Goal: Task Accomplishment & Management: Manage account settings

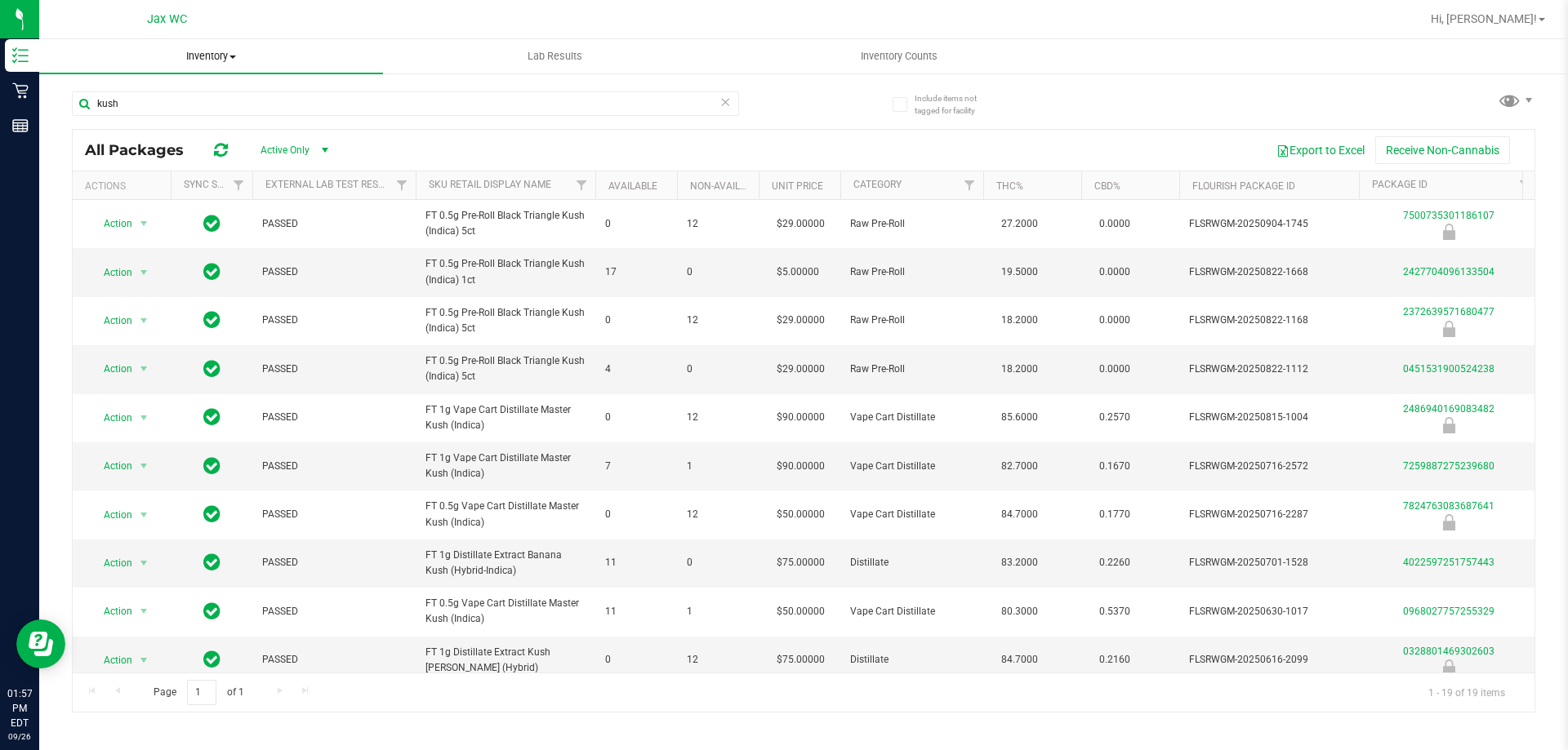
scroll to position [81, 0]
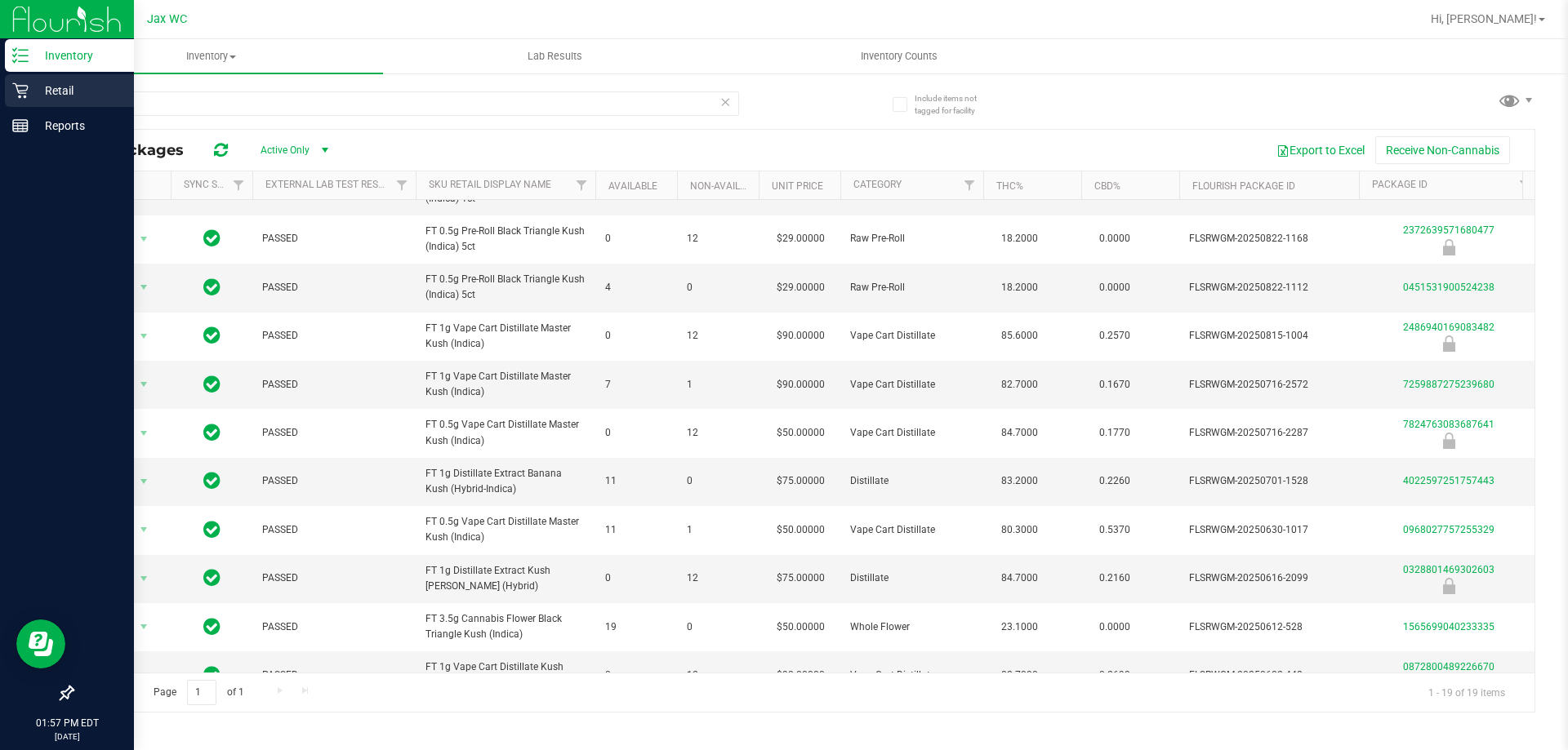
click at [28, 90] on icon at bounding box center [20, 90] width 16 height 16
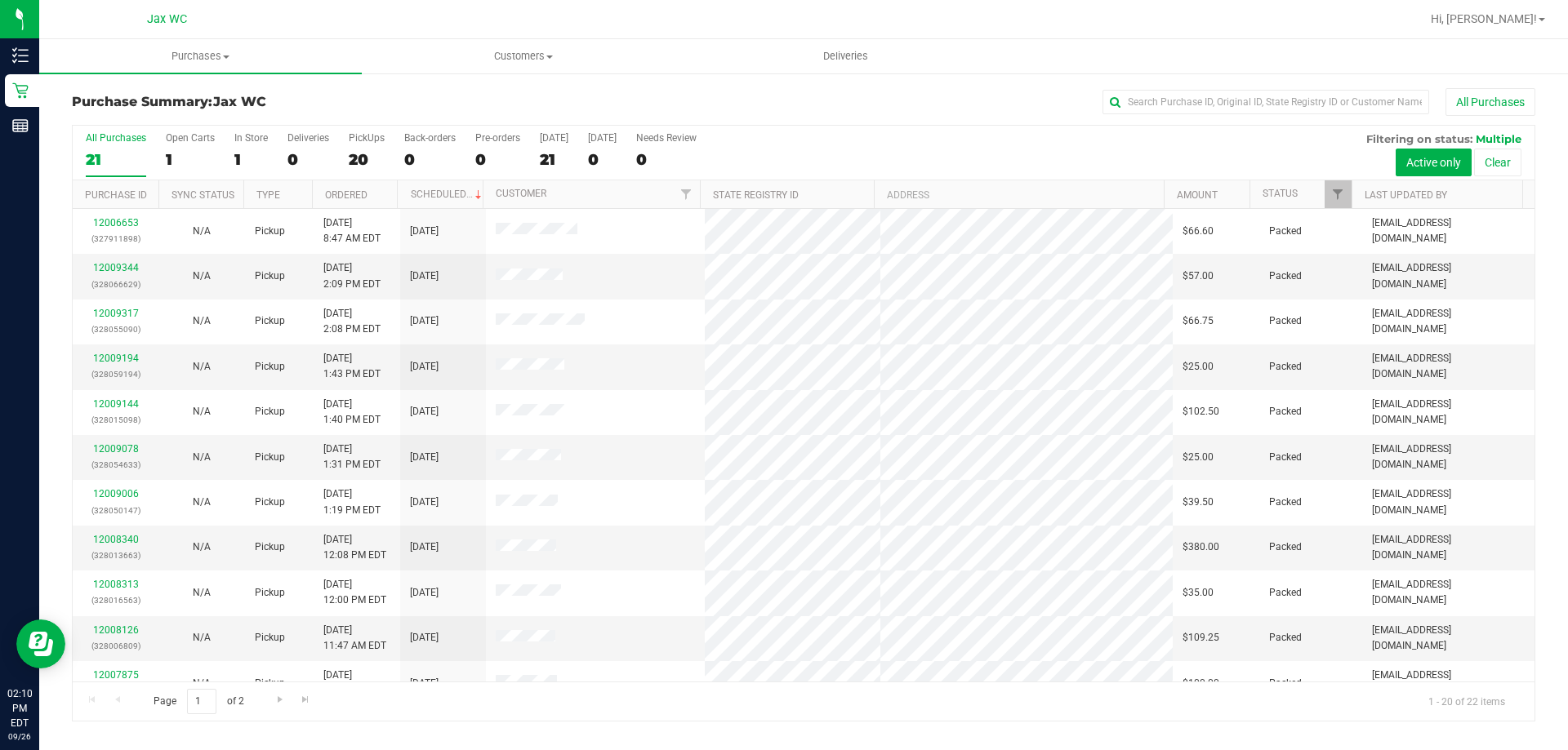
click at [232, 144] on div "All Purchases 21 Open Carts 1 In Store 1 Deliveries 0 PickUps 20 Back-orders 0 …" at bounding box center [804, 153] width 1462 height 54
click at [241, 152] on div "1" at bounding box center [250, 160] width 33 height 19
click at [0, 0] on input "In Store 1" at bounding box center [0, 0] width 0 height 0
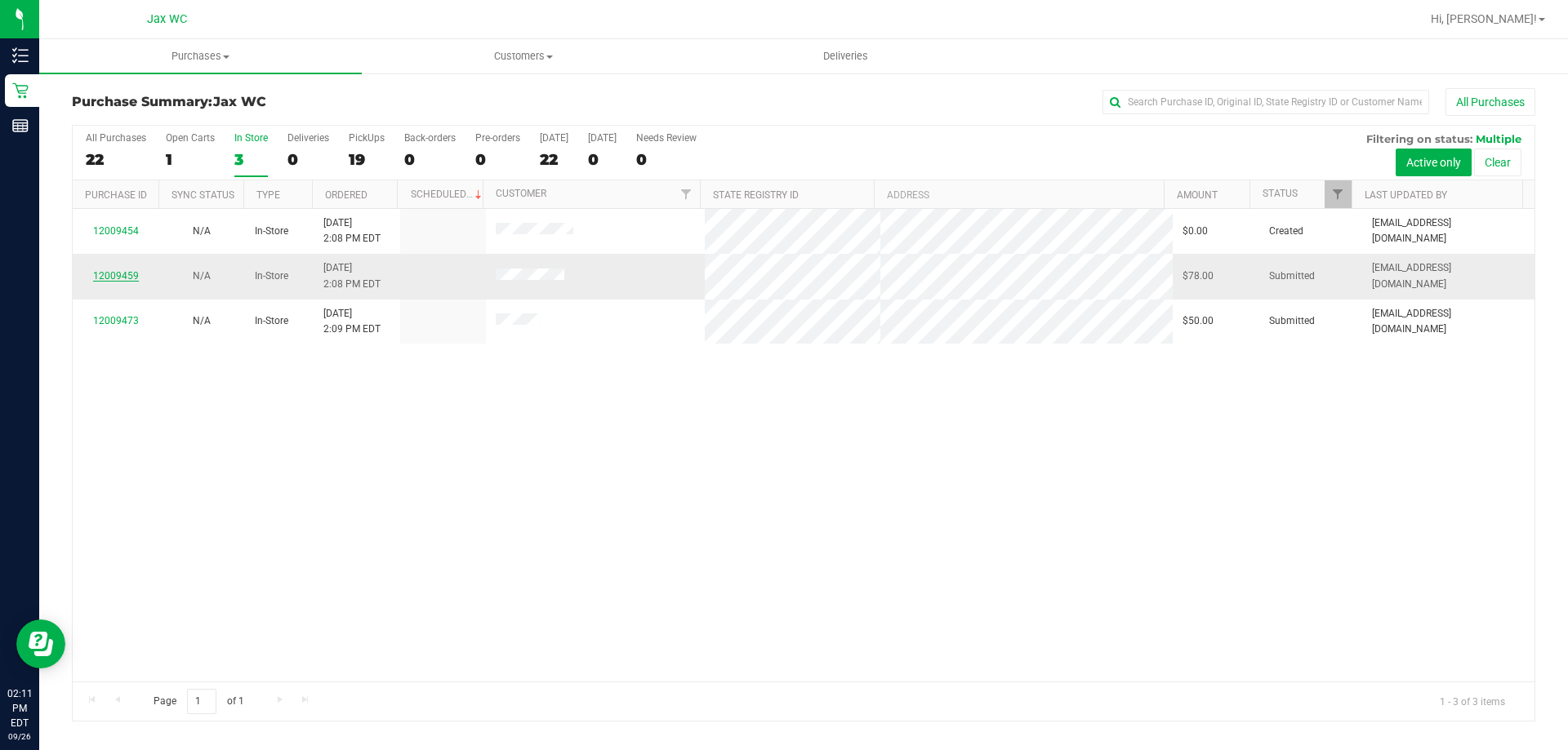
click at [105, 277] on link "12009459" at bounding box center [116, 275] width 46 height 11
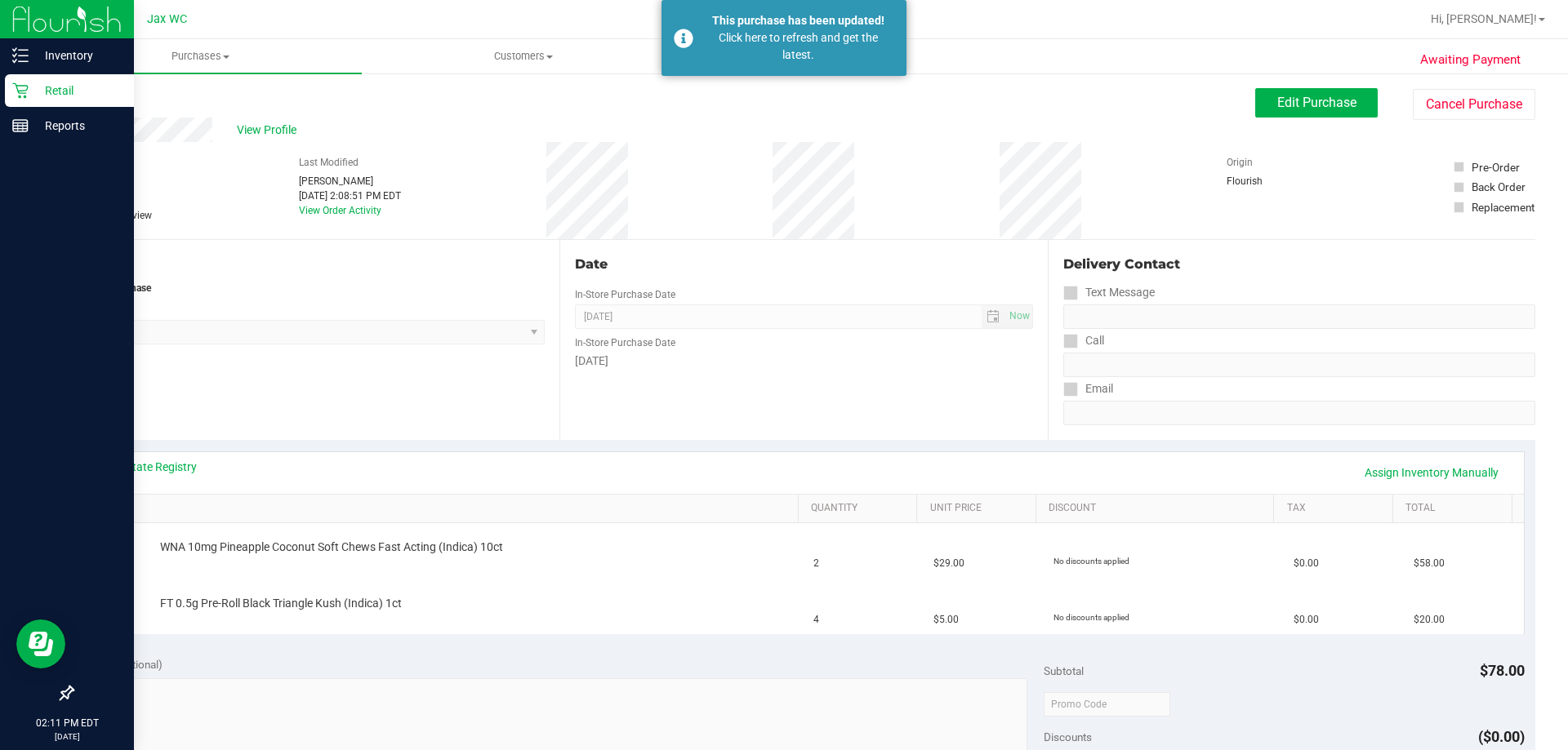
click at [27, 92] on icon at bounding box center [20, 90] width 16 height 16
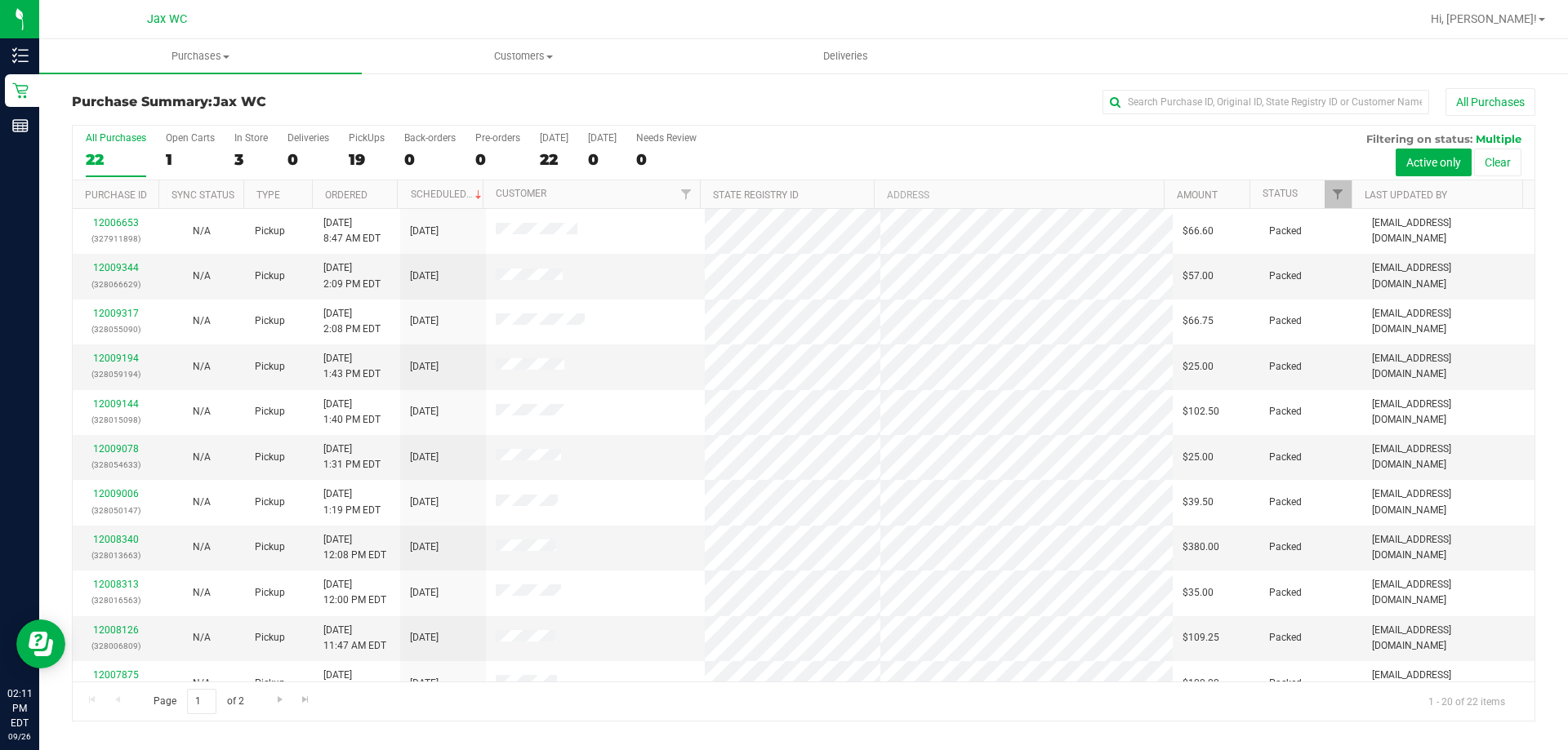
click at [239, 156] on div "3" at bounding box center [250, 160] width 33 height 19
click at [0, 0] on input "In Store 3" at bounding box center [0, 0] width 0 height 0
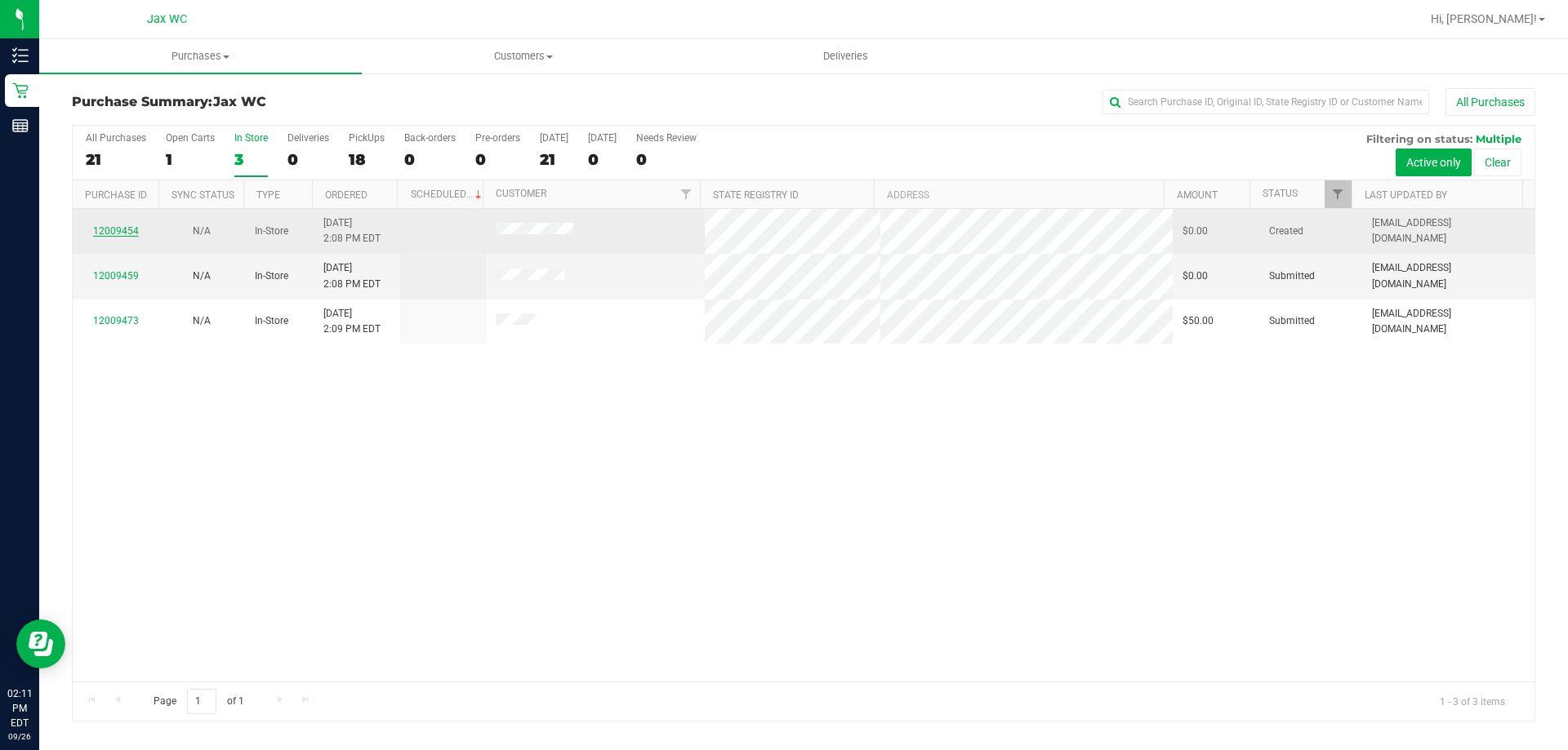
click at [122, 226] on link "12009454" at bounding box center [116, 231] width 46 height 11
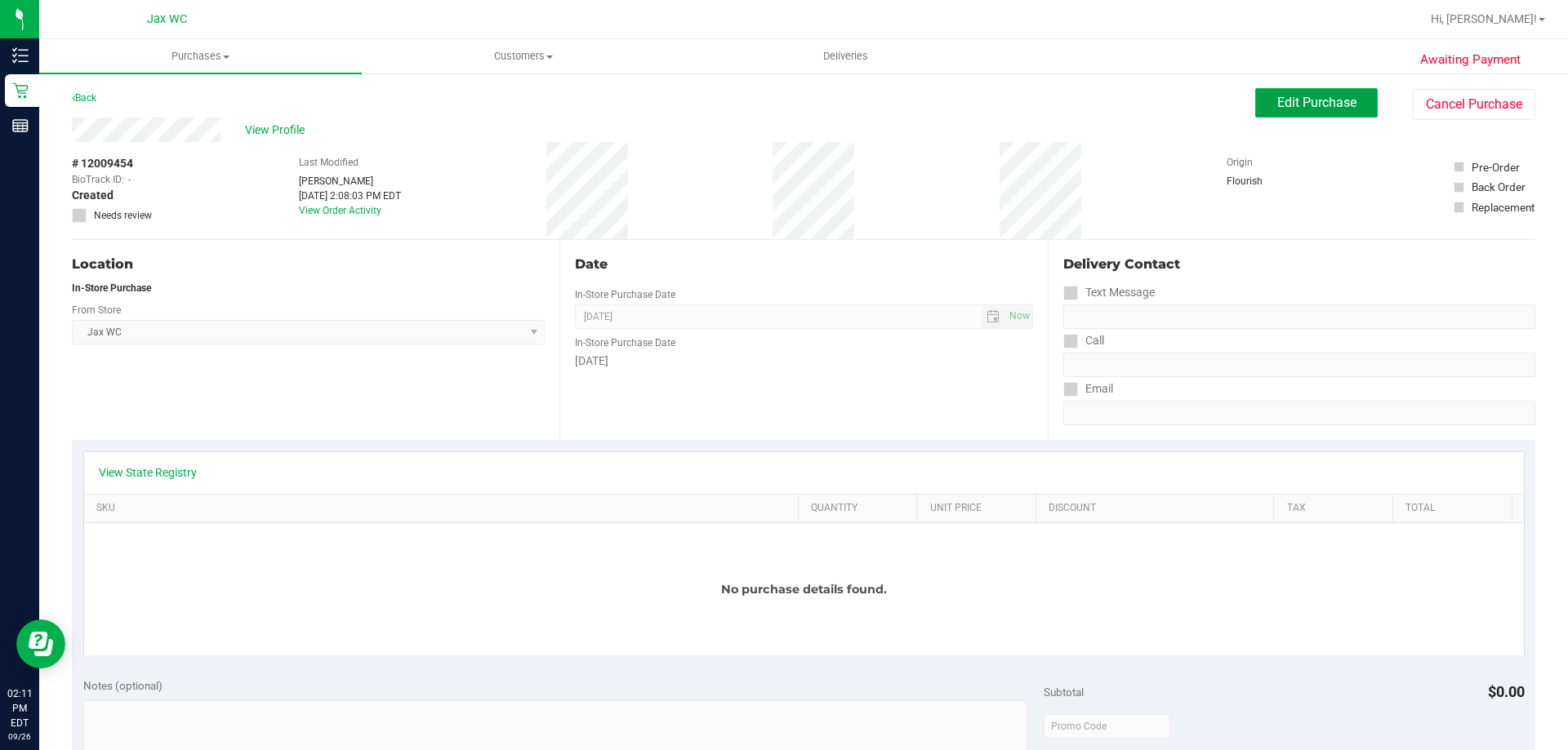
click at [1279, 113] on button "Edit Purchase" at bounding box center [1317, 103] width 122 height 30
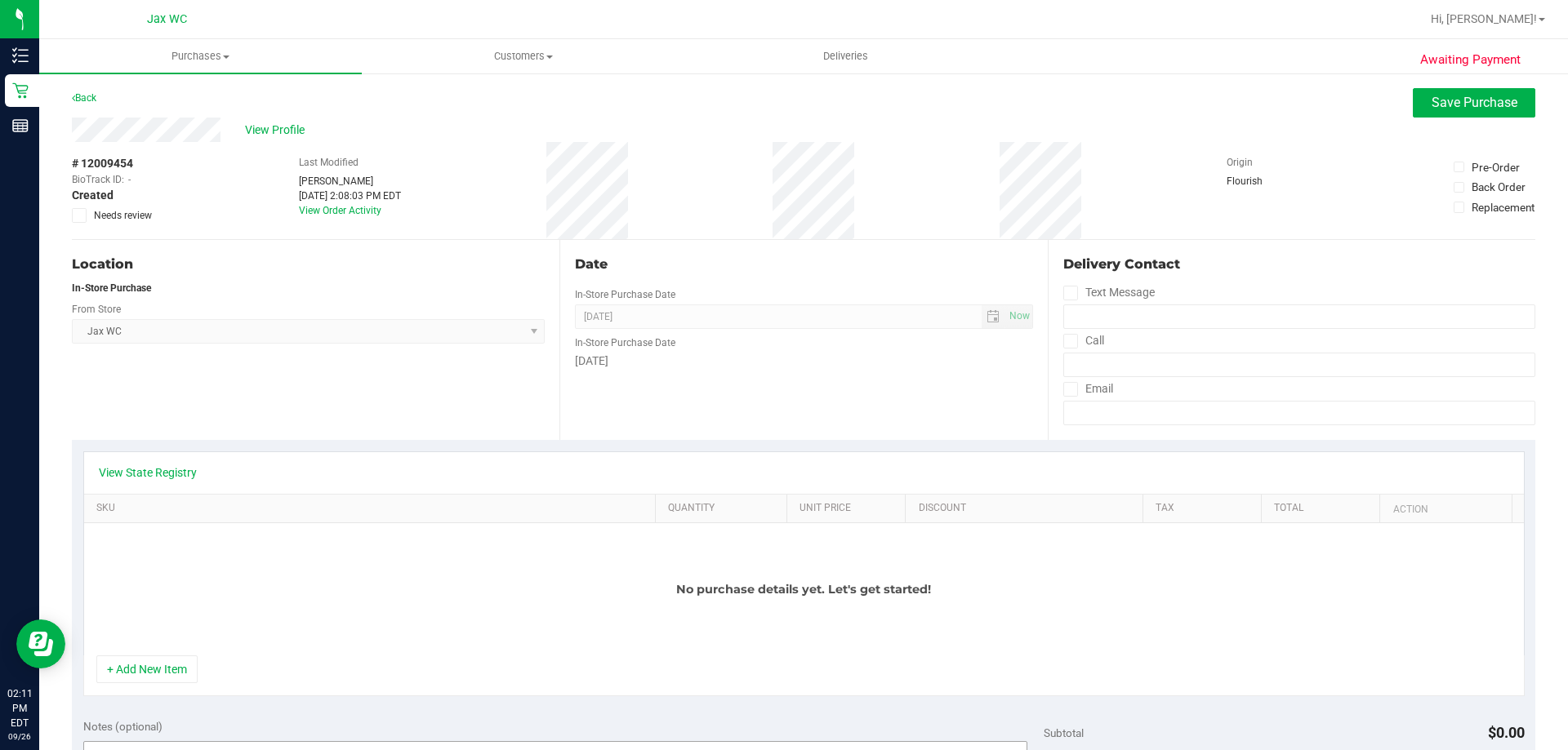
click at [166, 674] on button "+ Add New Item" at bounding box center [147, 669] width 101 height 28
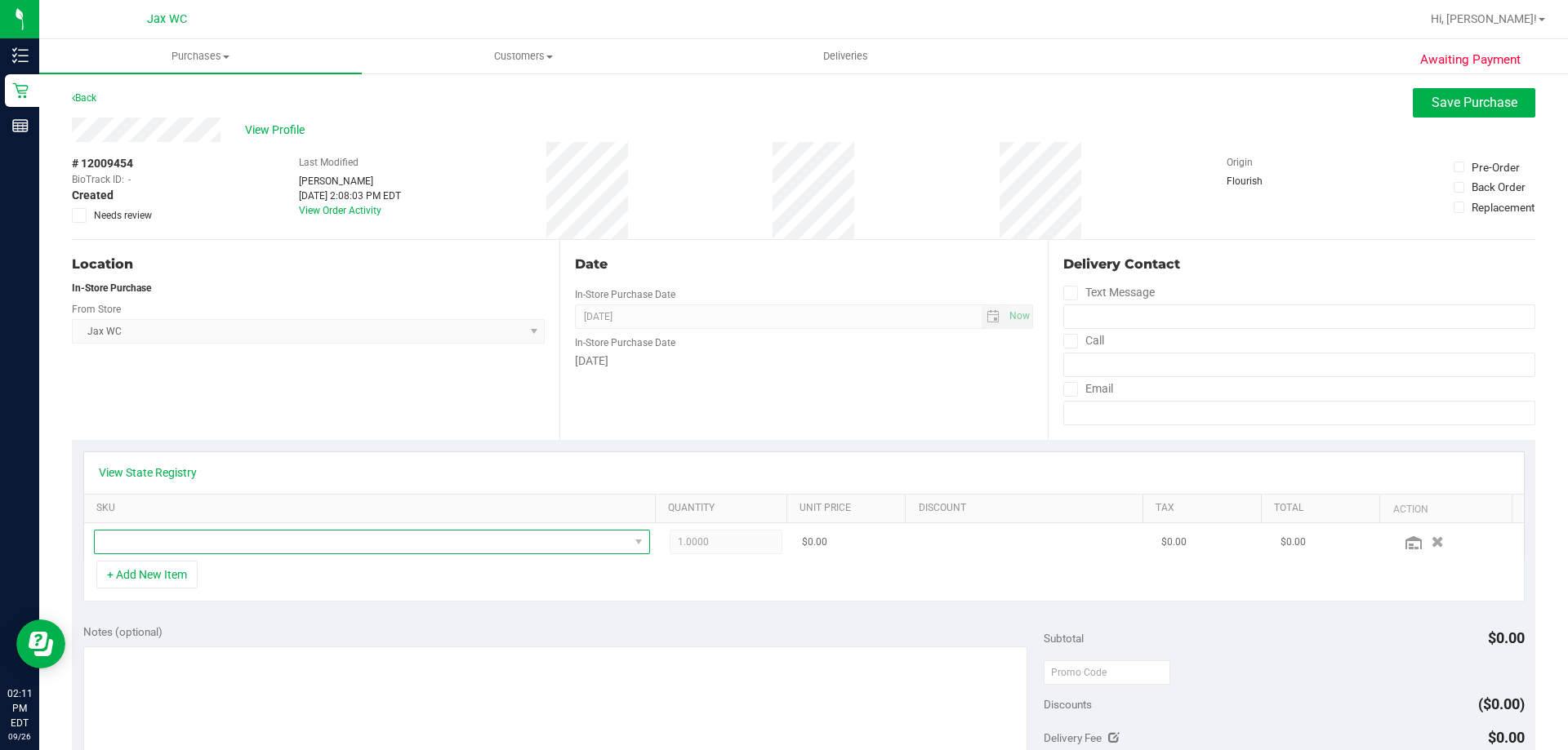
click at [239, 543] on span "NO DATA FOUND" at bounding box center [362, 541] width 534 height 23
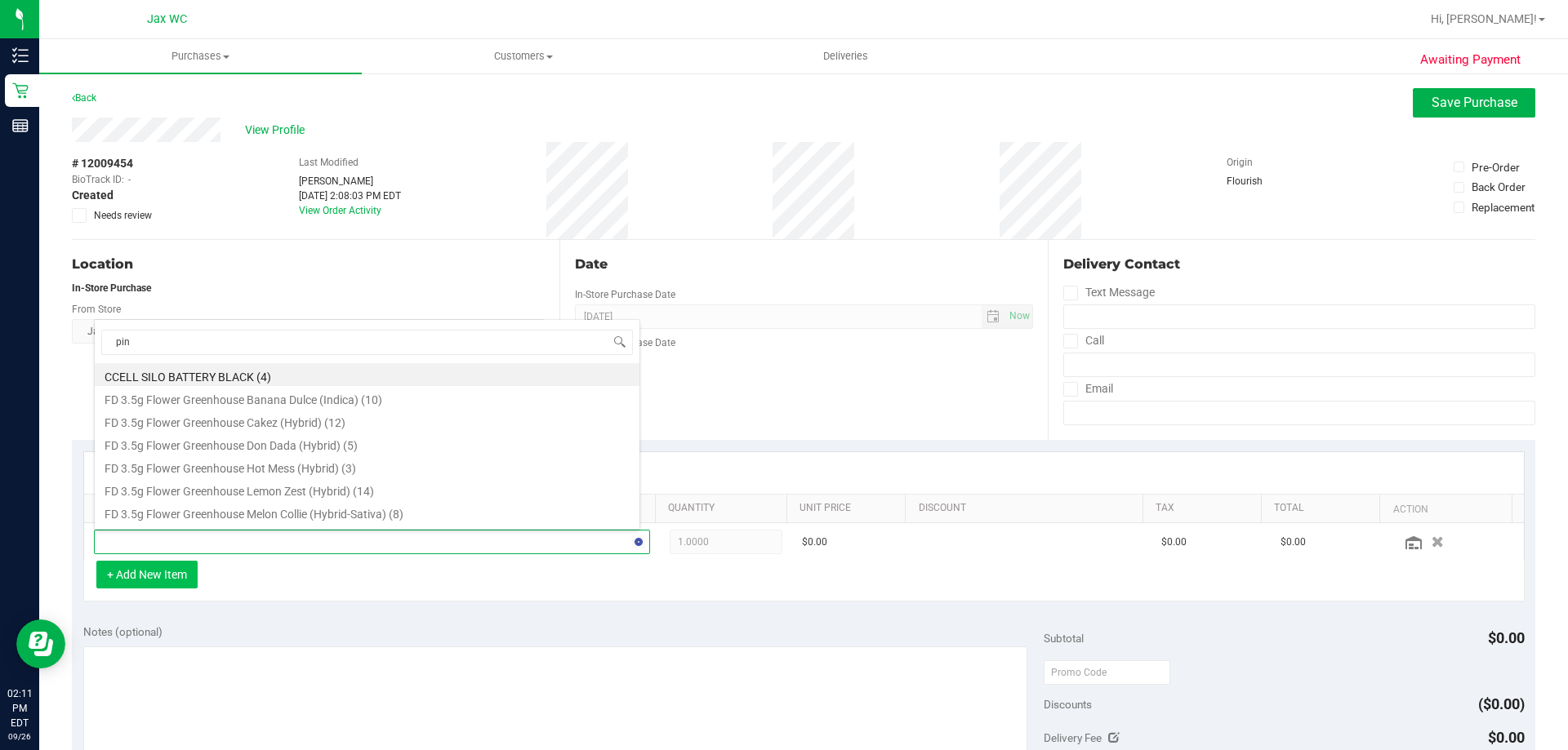
type input "pine"
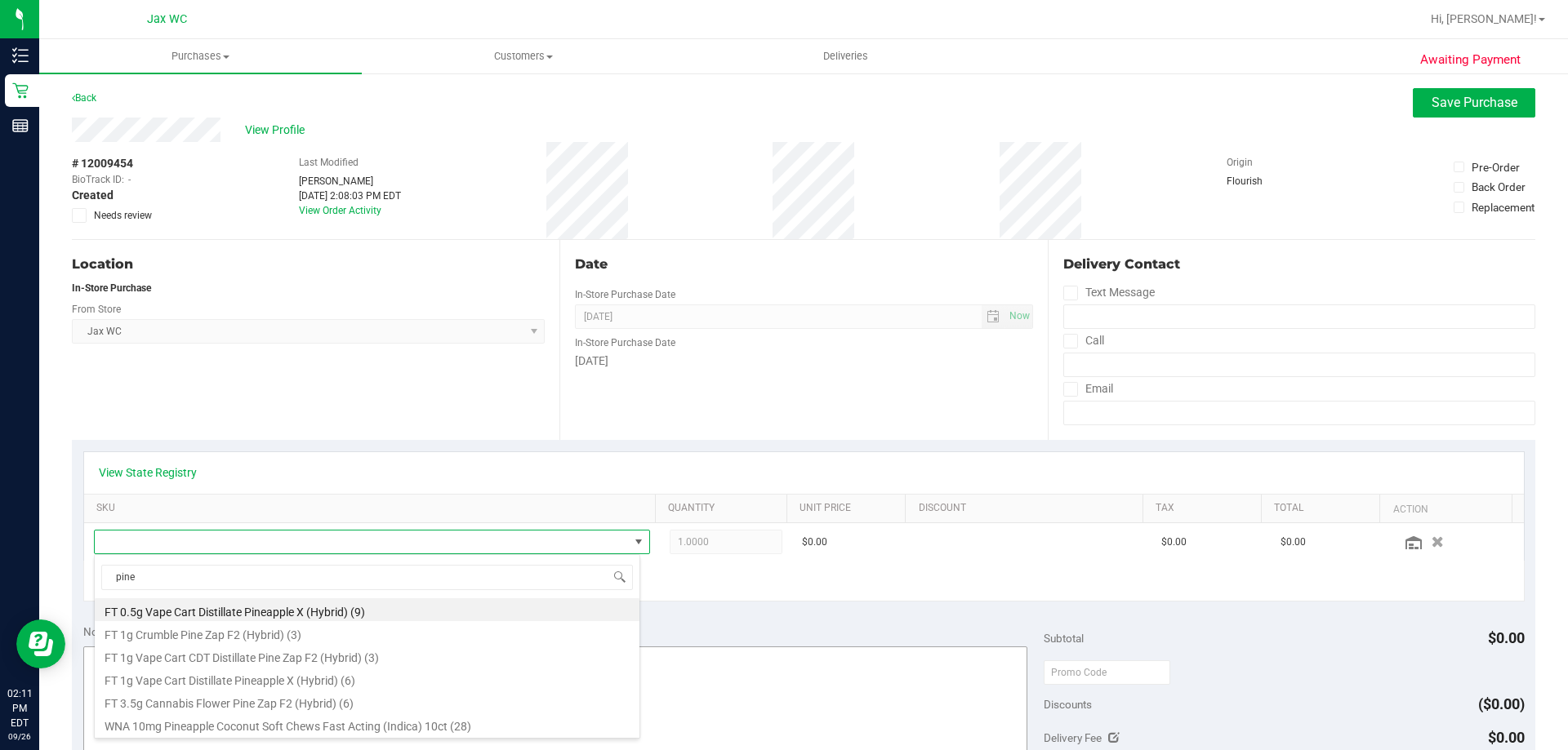
drag, startPoint x: 352, startPoint y: 724, endPoint x: 412, endPoint y: 688, distance: 70.0
click at [354, 724] on li "WNA 10mg Pineapple Coconut Soft Chews Fast Acting (Indica) 10ct (28)" at bounding box center [368, 724] width 545 height 23
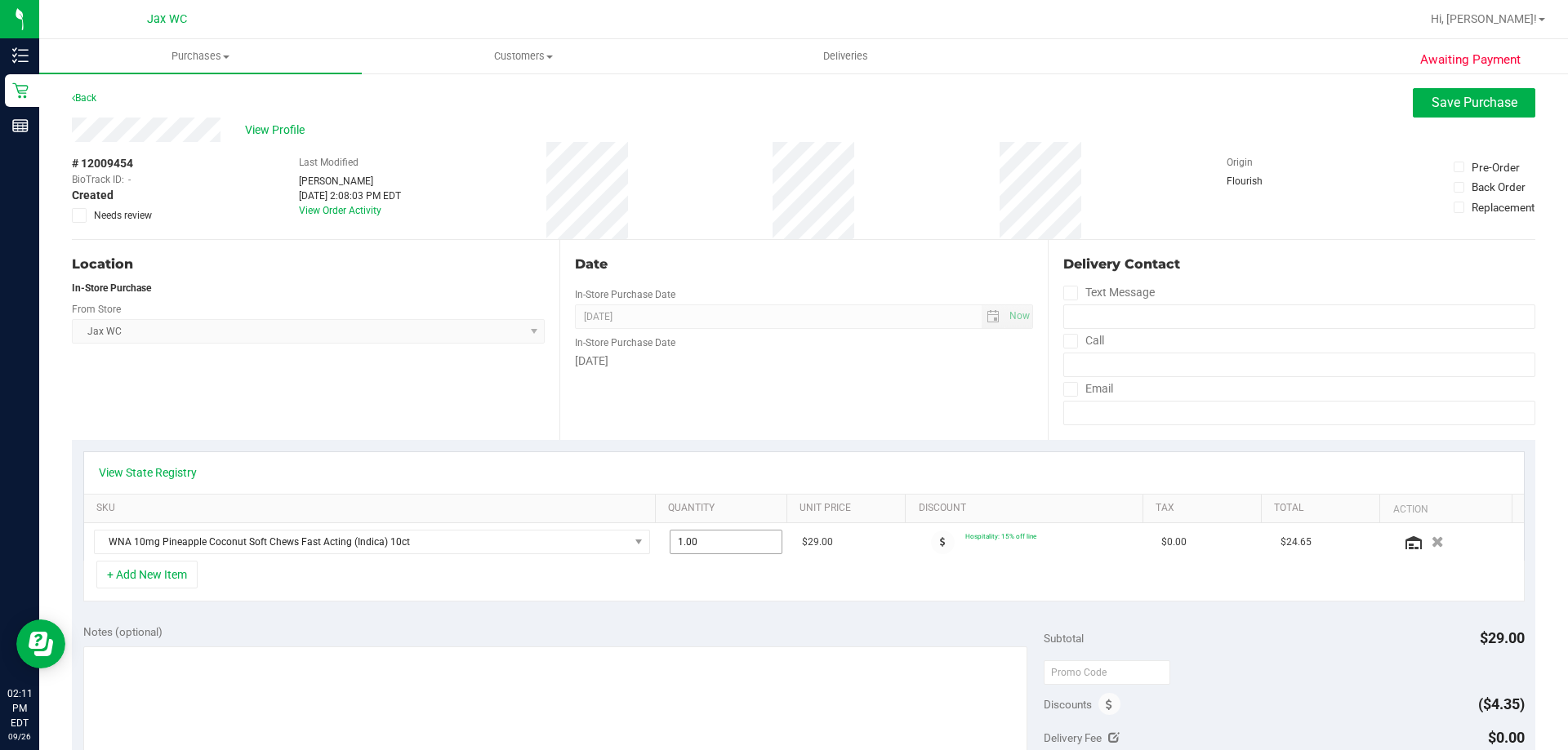
click at [728, 546] on span "1.00 1" at bounding box center [727, 541] width 114 height 25
type input "2"
type input "2.00"
click at [735, 581] on div "+ Add New Item" at bounding box center [804, 581] width 1442 height 41
click at [182, 568] on button "+ Add New Item" at bounding box center [147, 574] width 101 height 28
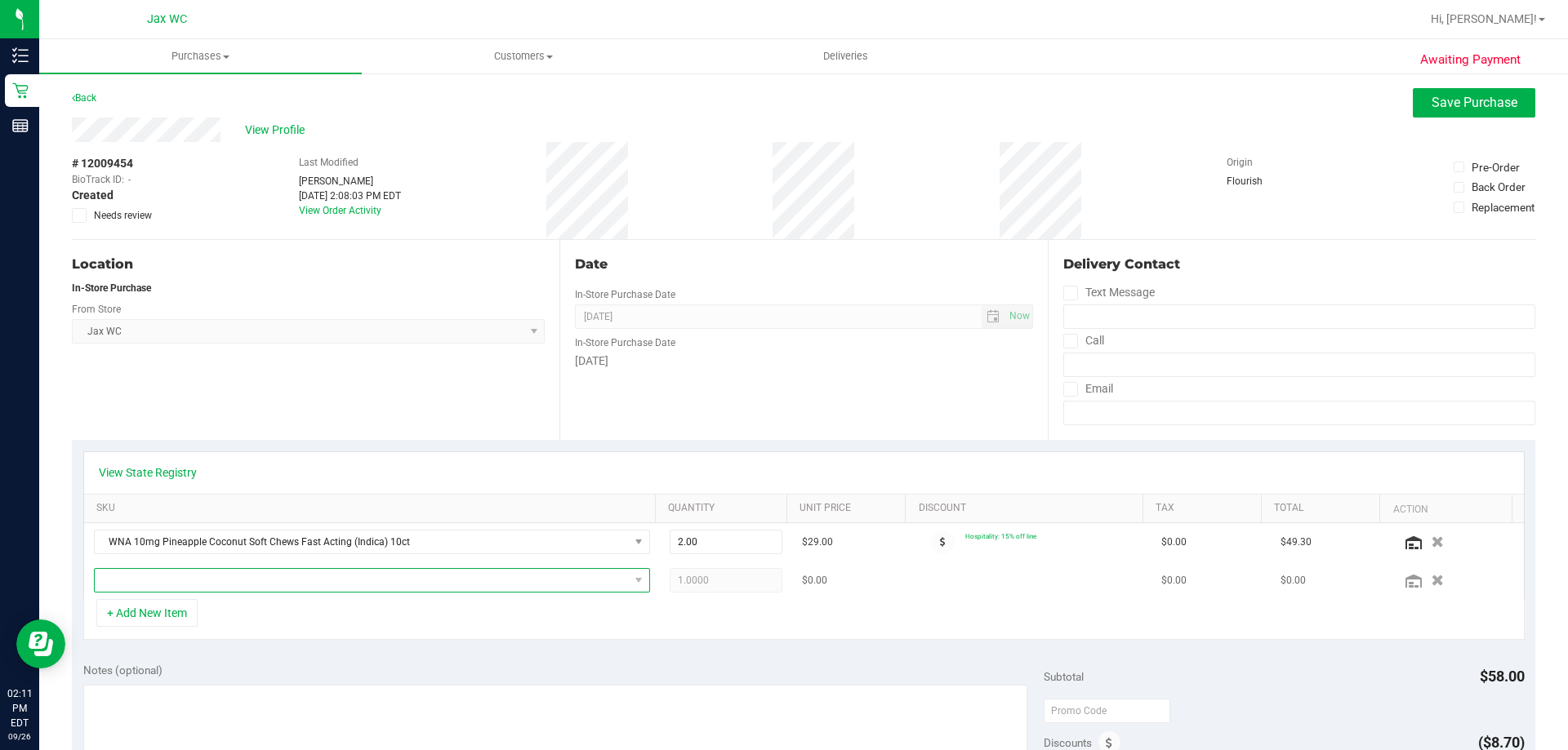
click at [248, 587] on span "NO DATA FOUND" at bounding box center [362, 580] width 534 height 23
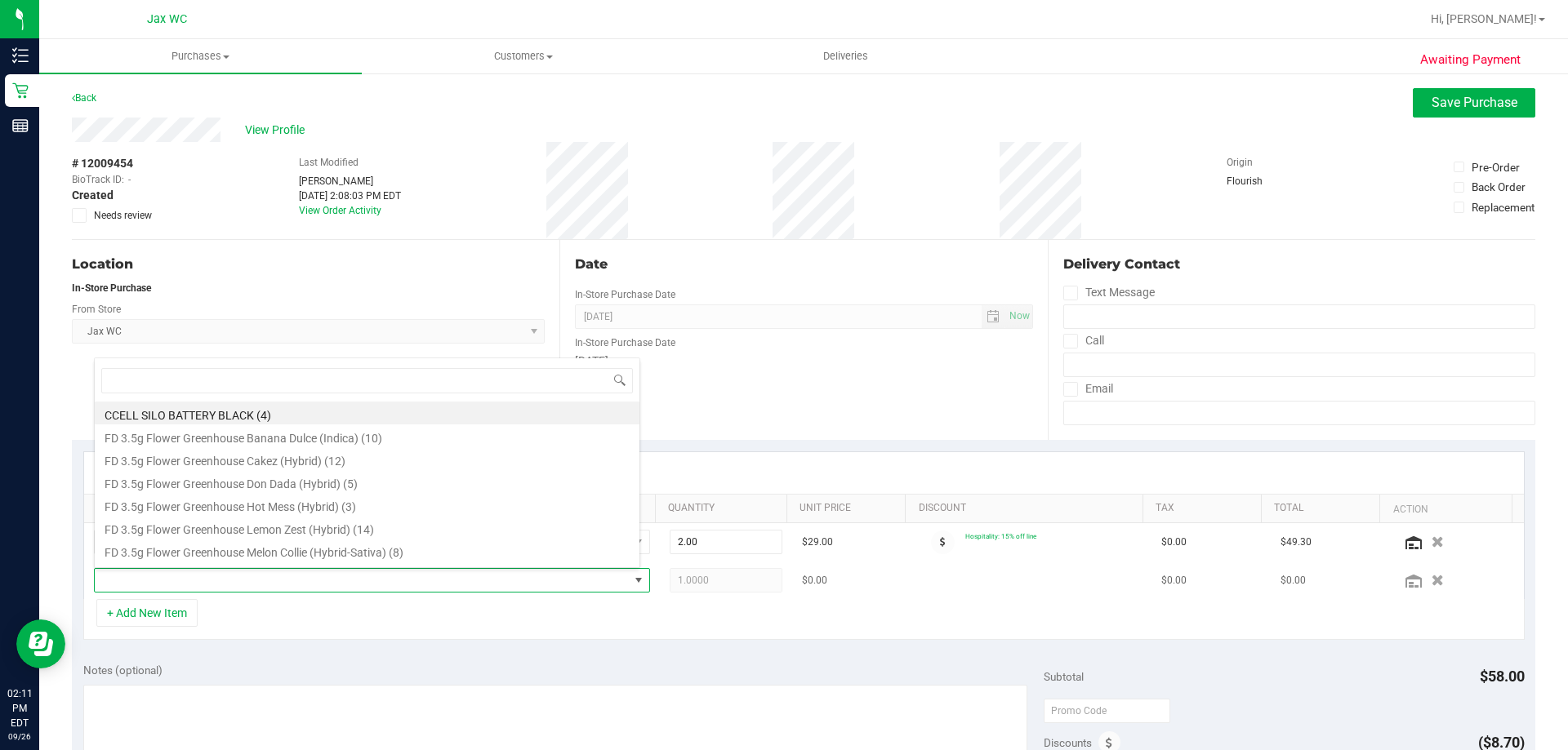
scroll to position [25, 542]
type input "1ct"
click at [425, 437] on li "FT 0.5g Pre-Roll Black Triangle Kush (Indica) 1ct (17)" at bounding box center [368, 435] width 545 height 23
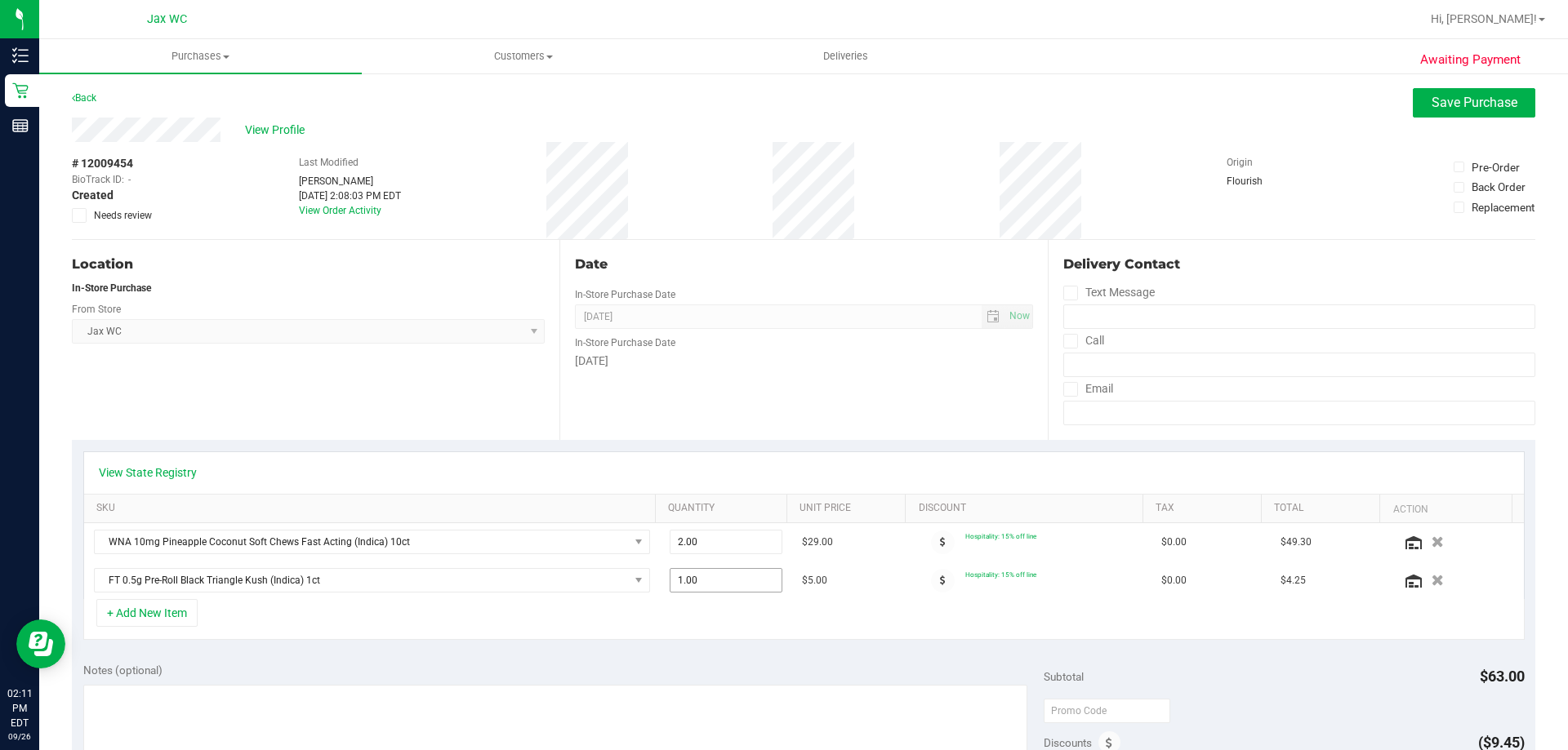
click at [742, 573] on span "1.00 1" at bounding box center [727, 580] width 114 height 25
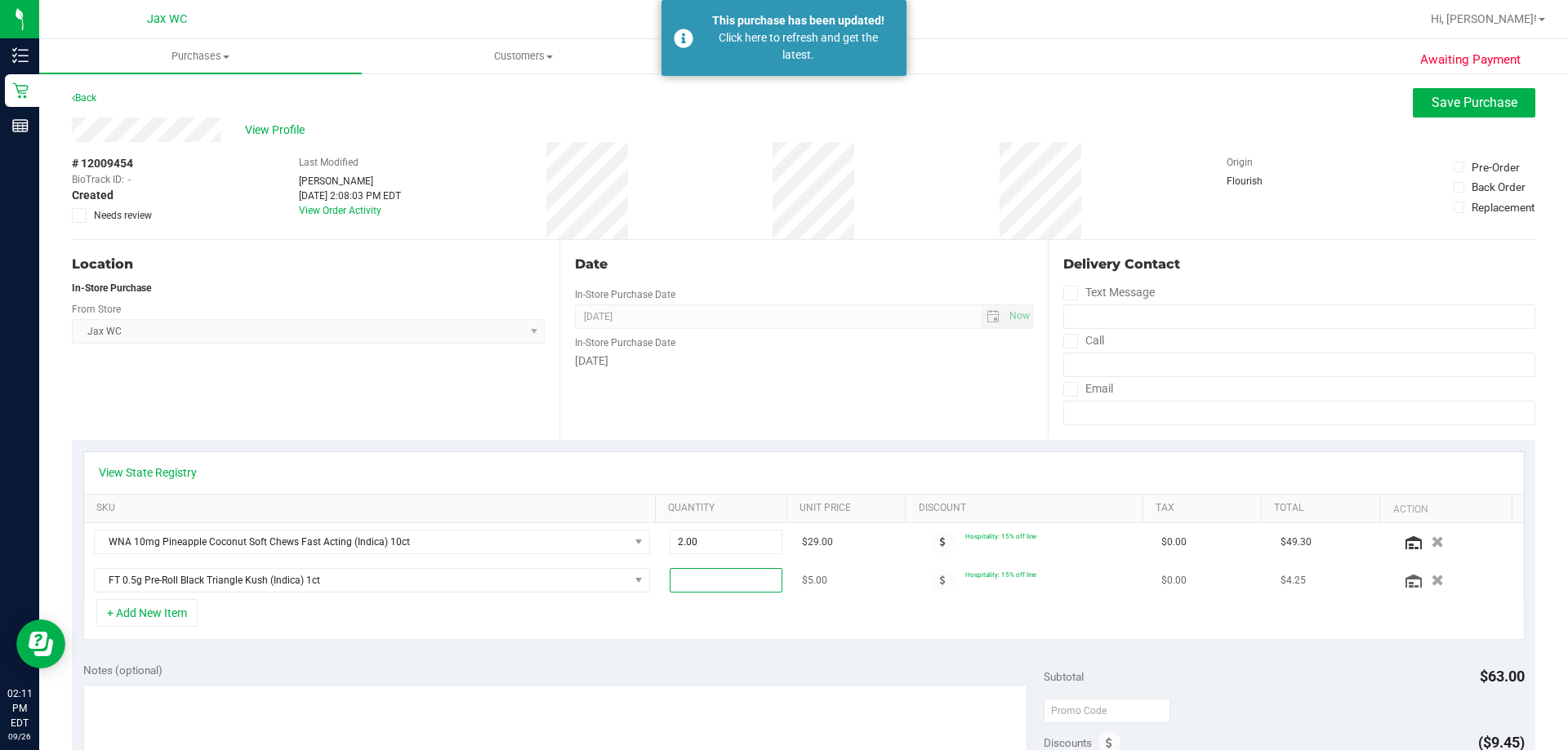
type input "4"
type input "4.00"
click at [778, 616] on div "+ Add New Item" at bounding box center [804, 619] width 1442 height 41
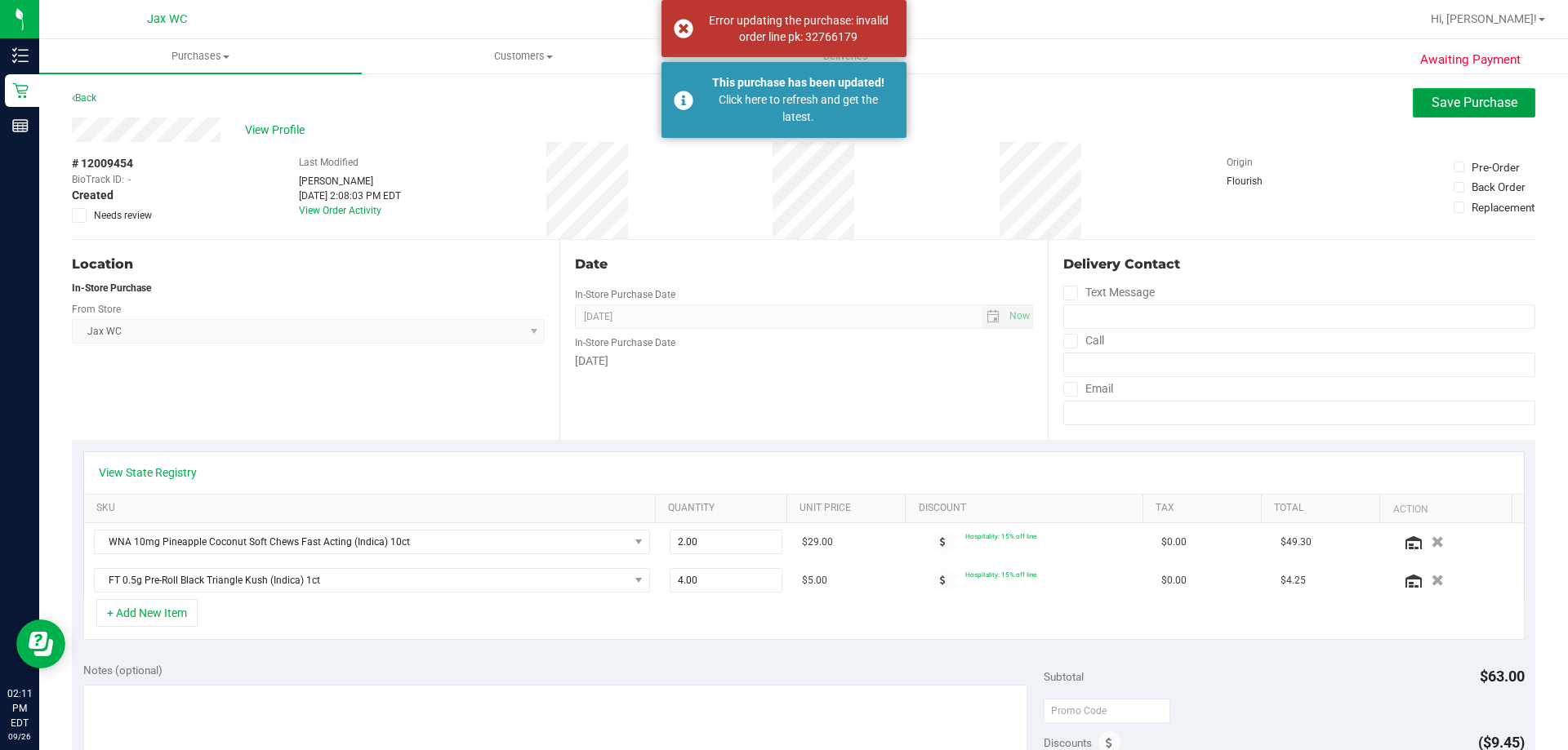
click at [1471, 103] on span "Save Purchase" at bounding box center [1474, 103] width 86 height 15
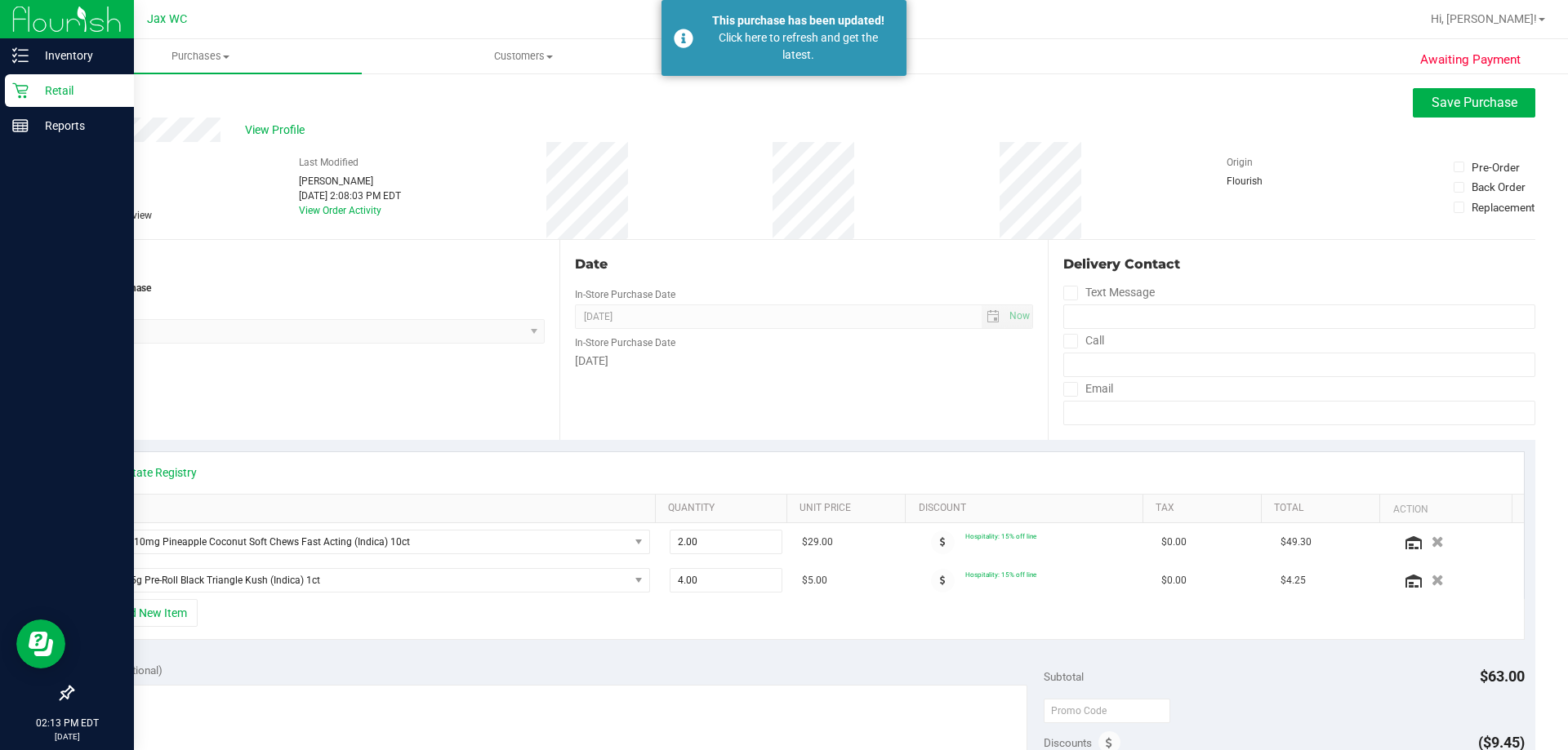
click at [27, 91] on icon at bounding box center [20, 90] width 16 height 16
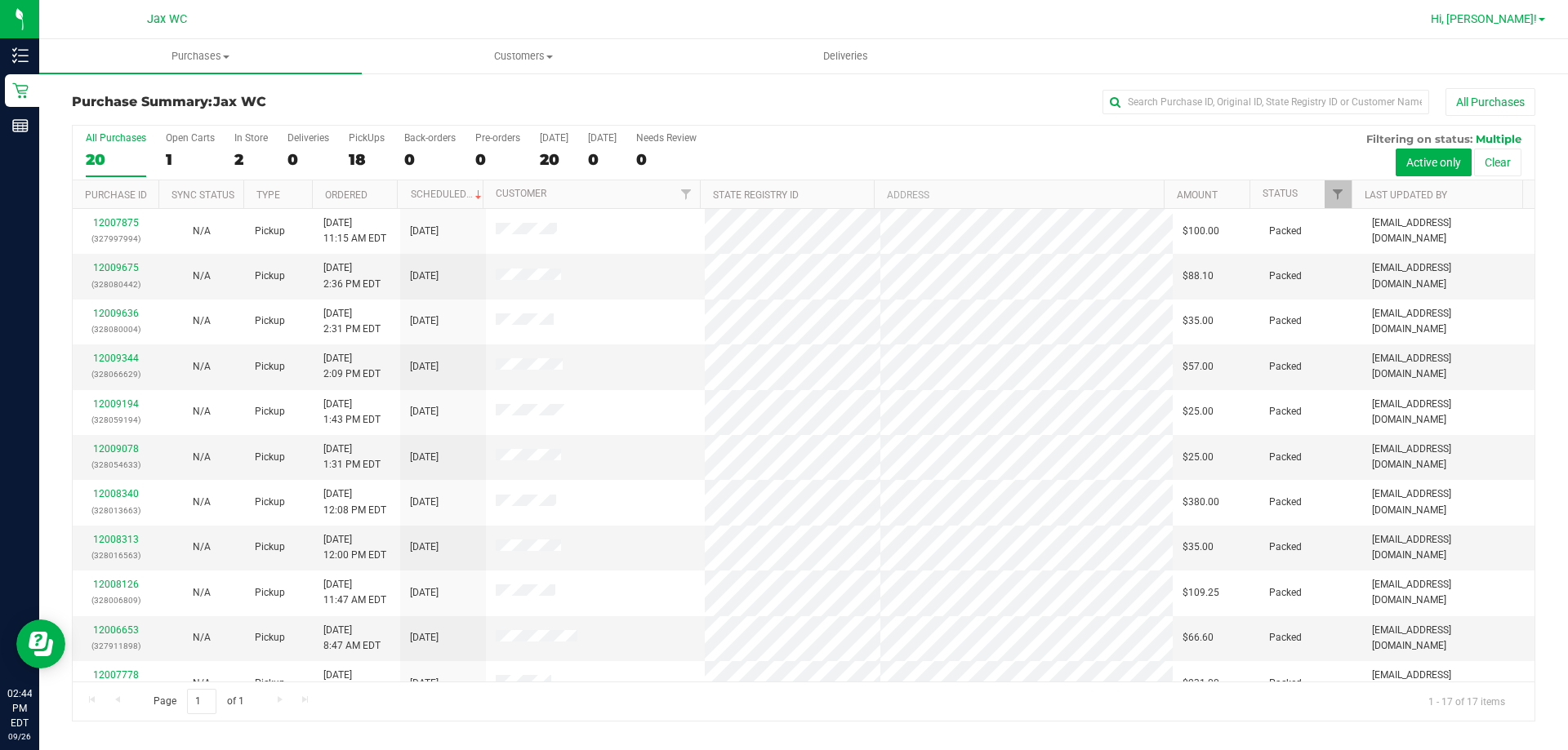
click at [1507, 19] on span "Hi, [PERSON_NAME]!" at bounding box center [1483, 18] width 106 height 13
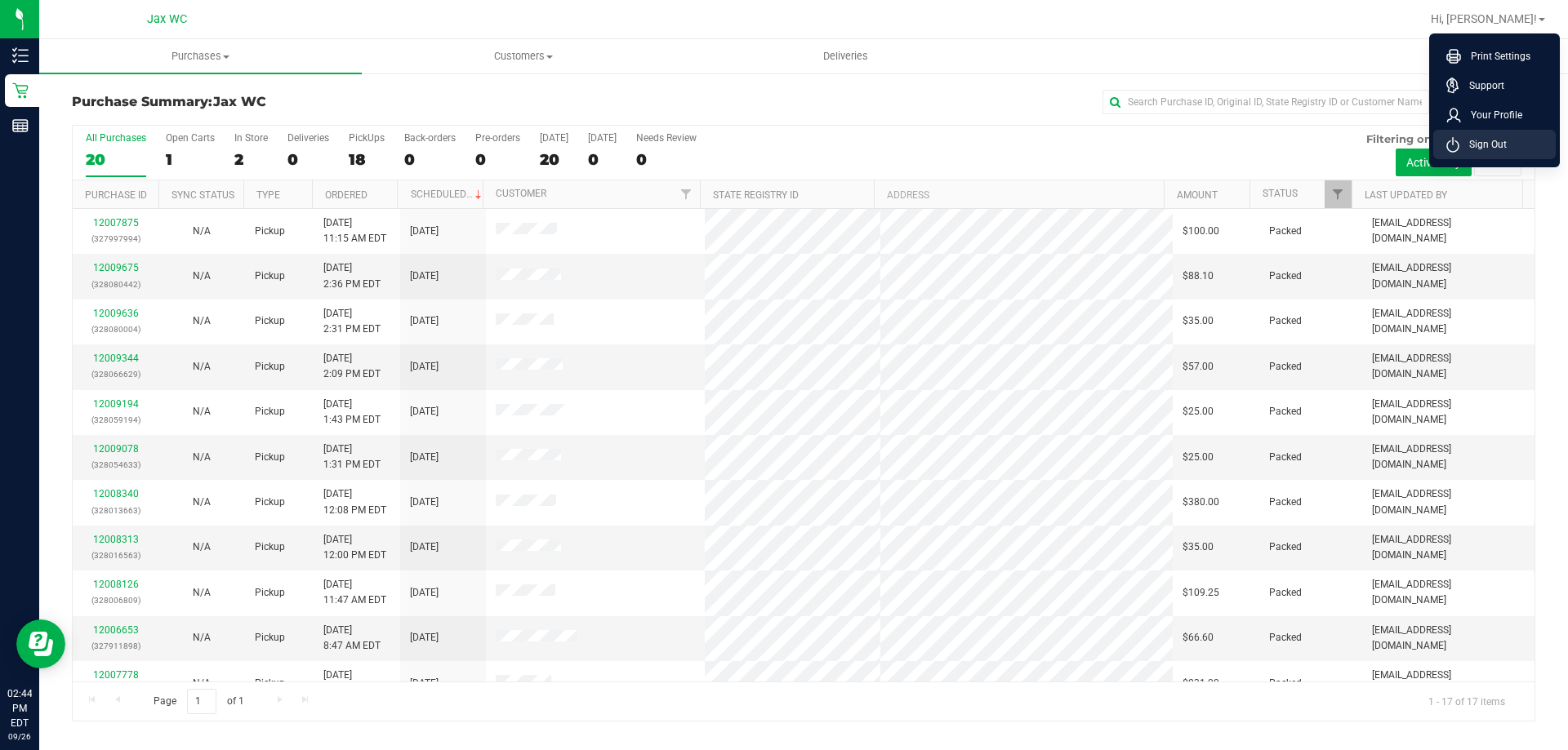
click at [1517, 147] on li "Sign Out" at bounding box center [1494, 144] width 122 height 30
